Goal: Task Accomplishment & Management: Manage account settings

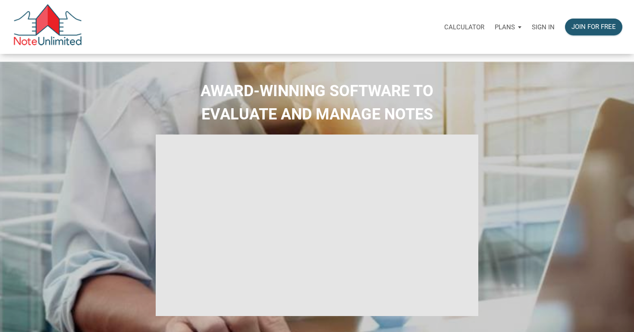
click at [532, 25] on p "Sign in" at bounding box center [543, 27] width 23 height 8
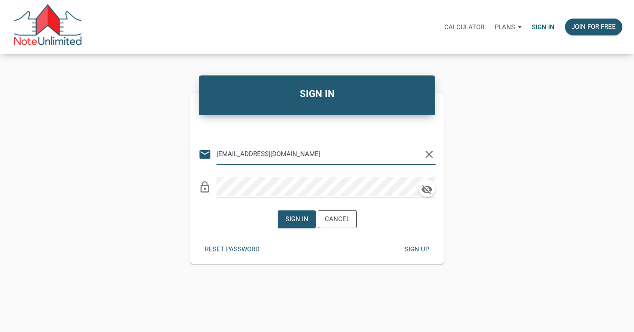
type input "ahk182022@gmail.com"
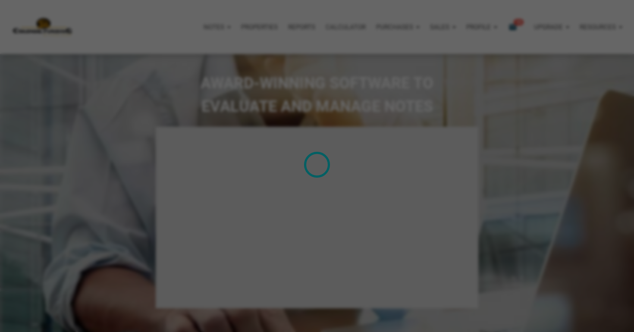
type input "Introduction to new features"
select select
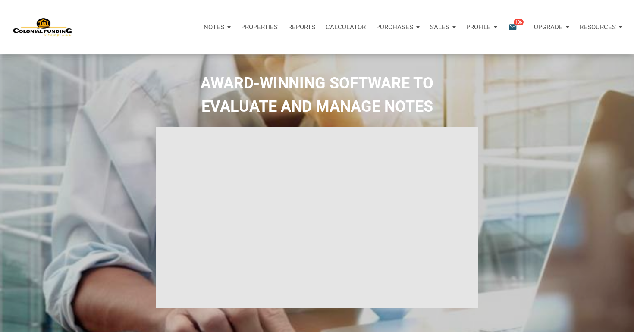
click at [258, 28] on p "Properties" at bounding box center [259, 27] width 37 height 8
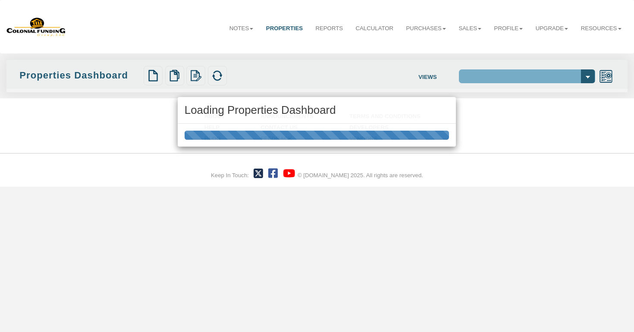
select select "138"
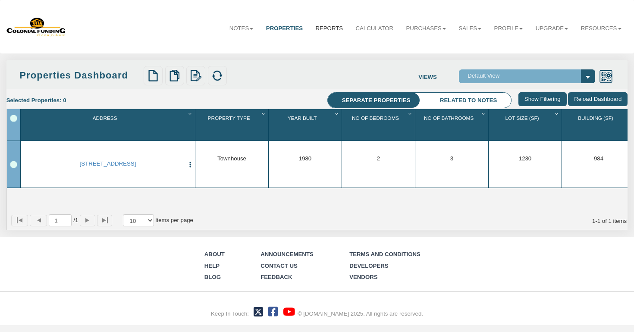
click at [336, 28] on link "Reports" at bounding box center [329, 28] width 40 height 21
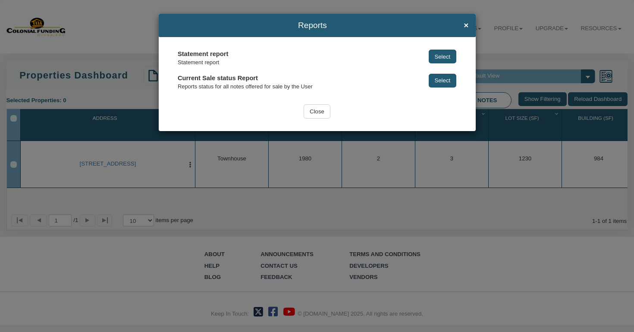
click at [469, 27] on div "Reports ×" at bounding box center [317, 25] width 317 height 23
click at [470, 26] on div "Reports ×" at bounding box center [317, 25] width 317 height 23
click at [463, 27] on h4 "Reports ×" at bounding box center [317, 25] width 303 height 9
click at [466, 25] on span "×" at bounding box center [465, 25] width 5 height 9
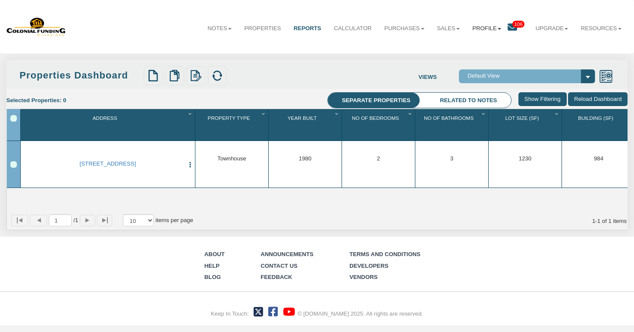
click at [496, 25] on link "Profile" at bounding box center [486, 28] width 41 height 21
click at [512, 25] on span "106" at bounding box center [518, 24] width 12 height 7
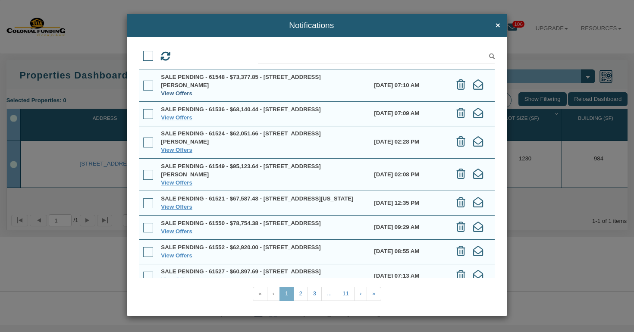
click at [182, 92] on link "View Offers" at bounding box center [176, 93] width 31 height 6
